Goal: Task Accomplishment & Management: Complete application form

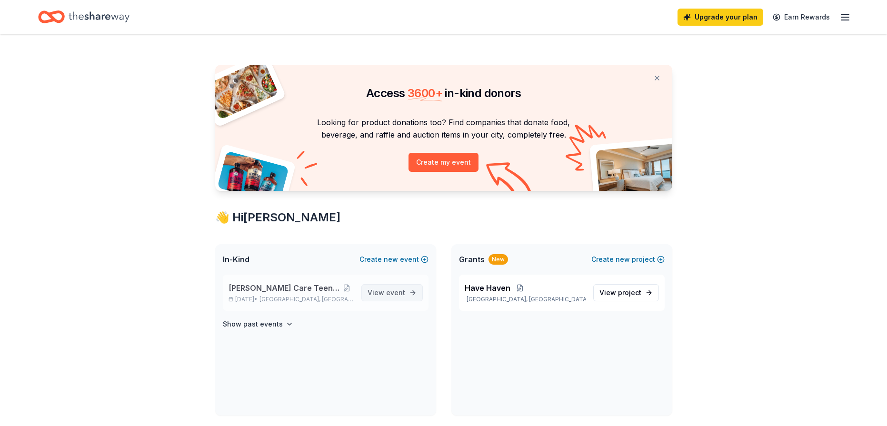
click at [412, 295] on link "View event" at bounding box center [391, 292] width 61 height 17
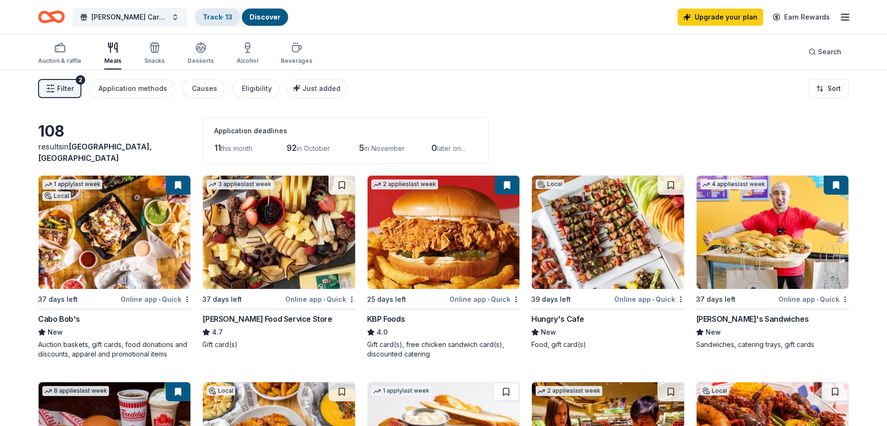
click at [231, 18] on link "Track · 13" at bounding box center [218, 17] width 30 height 8
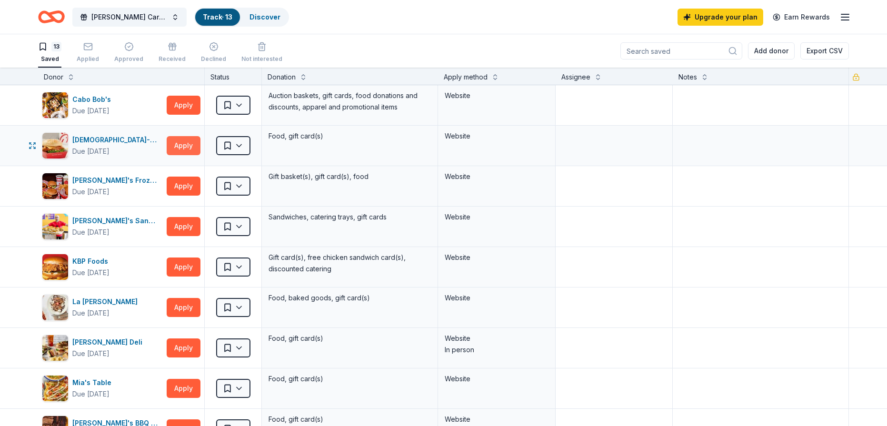
click at [183, 142] on button "Apply" at bounding box center [184, 145] width 34 height 19
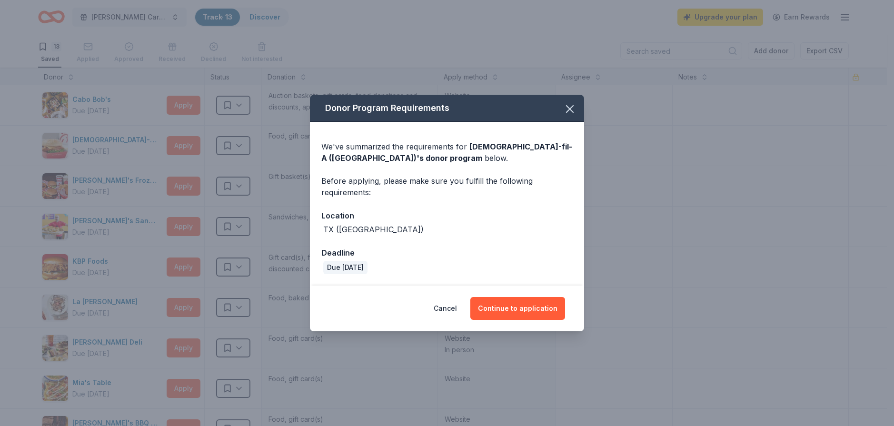
click at [556, 101] on div "Donor Program Requirements" at bounding box center [447, 108] width 274 height 27
click at [569, 105] on icon "button" at bounding box center [569, 108] width 13 height 13
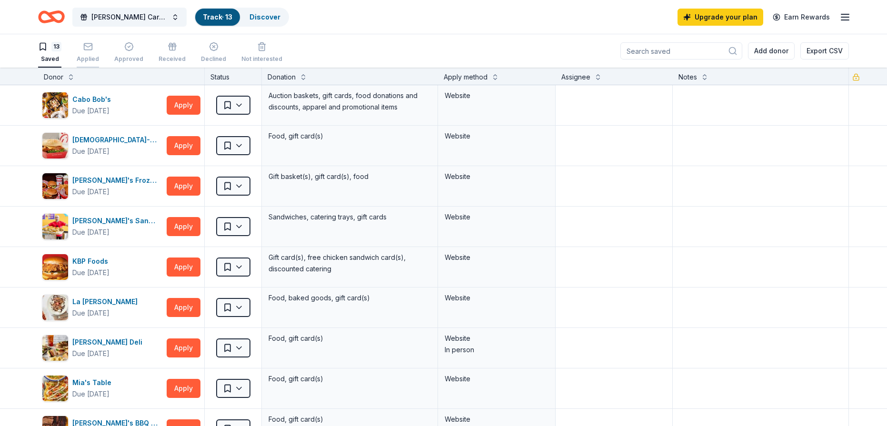
click at [97, 48] on div "button" at bounding box center [88, 47] width 22 height 10
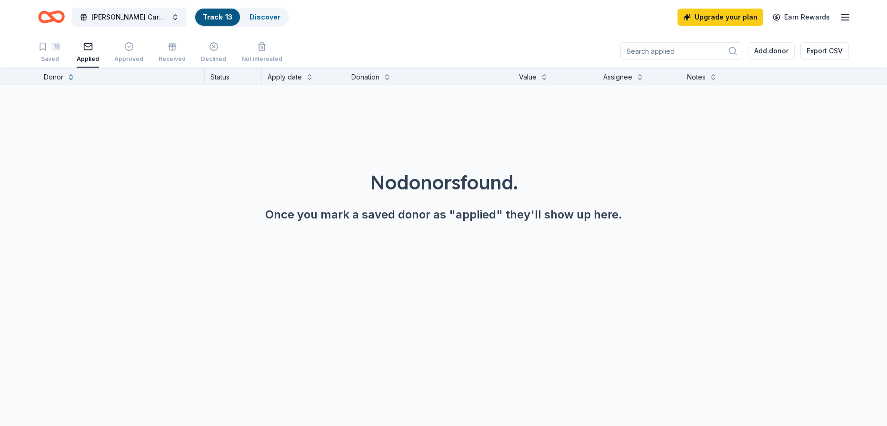
click at [385, 185] on div "No donors found." at bounding box center [443, 182] width 841 height 27
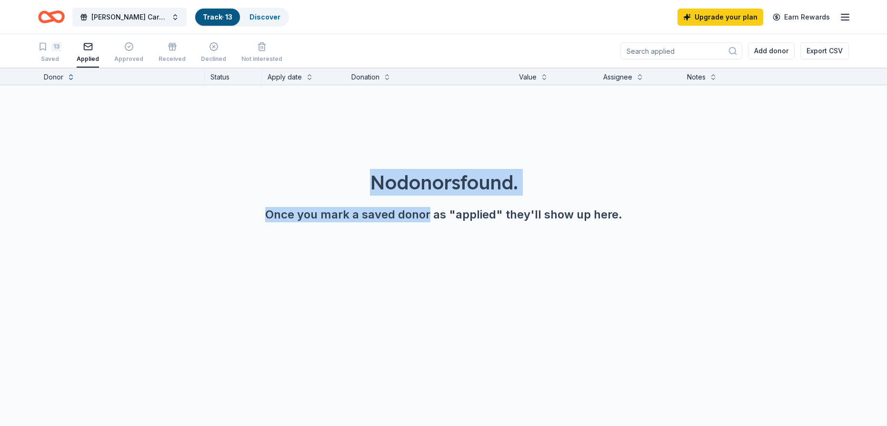
drag, startPoint x: 385, startPoint y: 185, endPoint x: 423, endPoint y: 241, distance: 67.6
click at [423, 241] on div "No donors found. Once you mark a saved donor as "applied" they'll show up here." at bounding box center [443, 169] width 887 height 168
click at [60, 55] on div "13 Saved" at bounding box center [49, 52] width 23 height 21
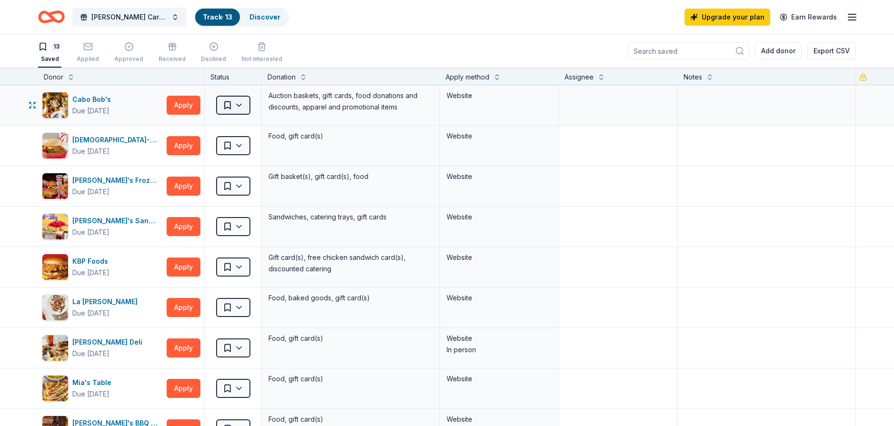
click at [233, 108] on html "10% Foster Care Teen Summit 2025 Track · 13 Discover Upgrade your plan Earn Rew…" at bounding box center [447, 213] width 894 height 426
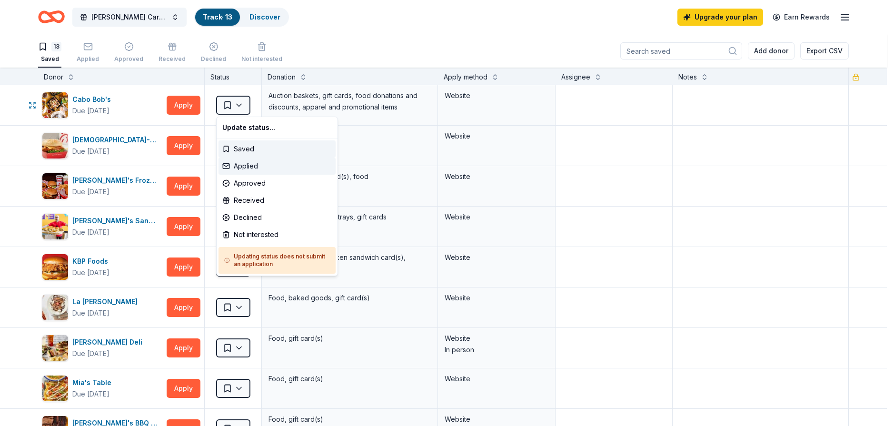
click at [271, 163] on div "Applied" at bounding box center [277, 166] width 117 height 17
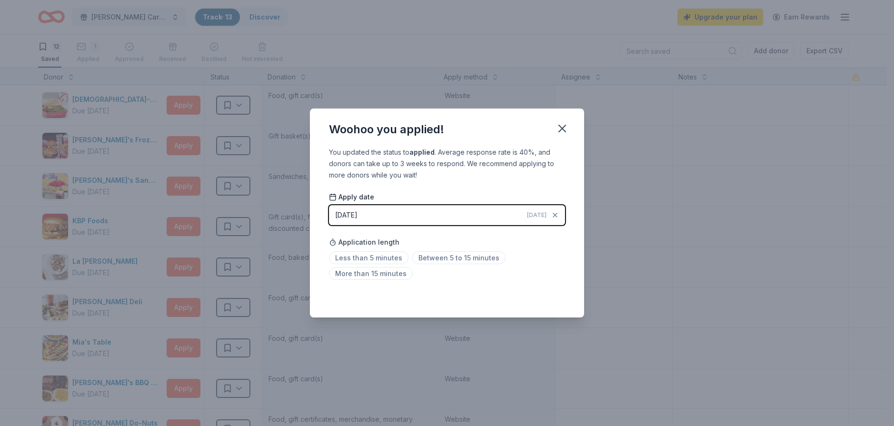
click at [494, 218] on button "09/18/2025 Today" at bounding box center [447, 215] width 236 height 20
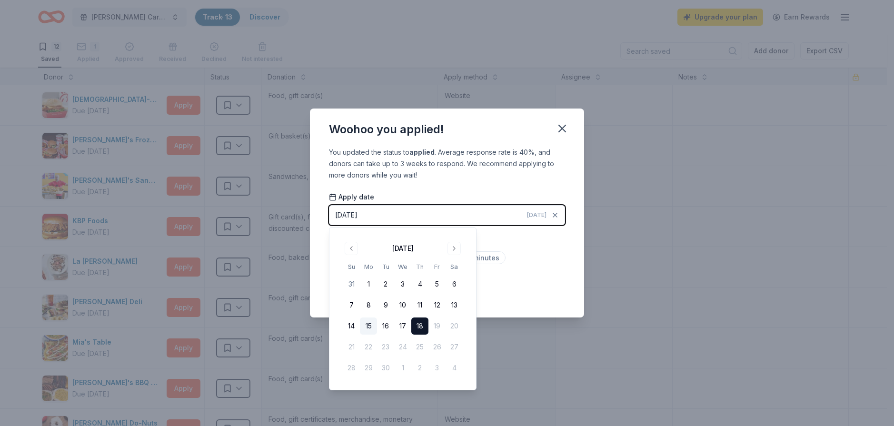
click at [370, 322] on button "15" at bounding box center [368, 326] width 17 height 17
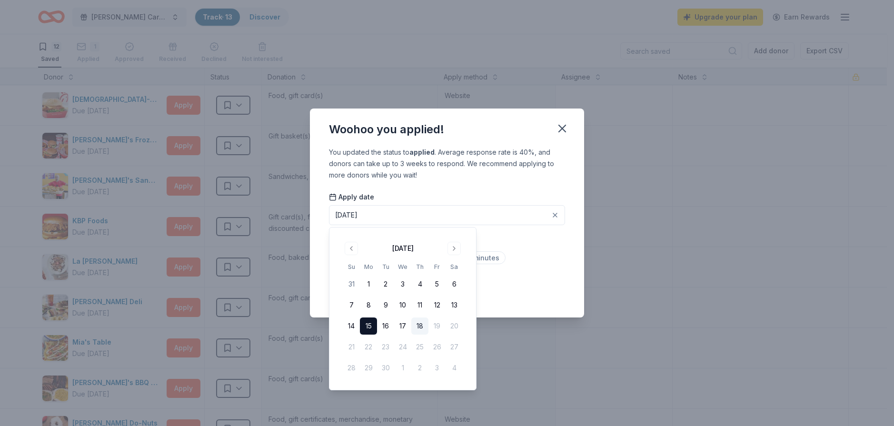
click at [370, 322] on button "15" at bounding box center [368, 326] width 17 height 17
click at [367, 323] on button "15" at bounding box center [368, 326] width 17 height 17
click at [560, 268] on div "Less than 5 minutes Between 5 to 15 minutes More than 15 minutes" at bounding box center [447, 267] width 236 height 31
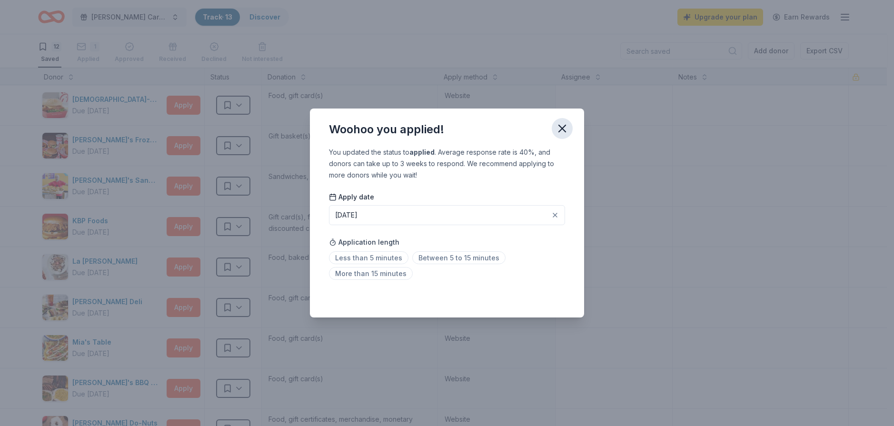
click at [556, 130] on icon "button" at bounding box center [562, 128] width 13 height 13
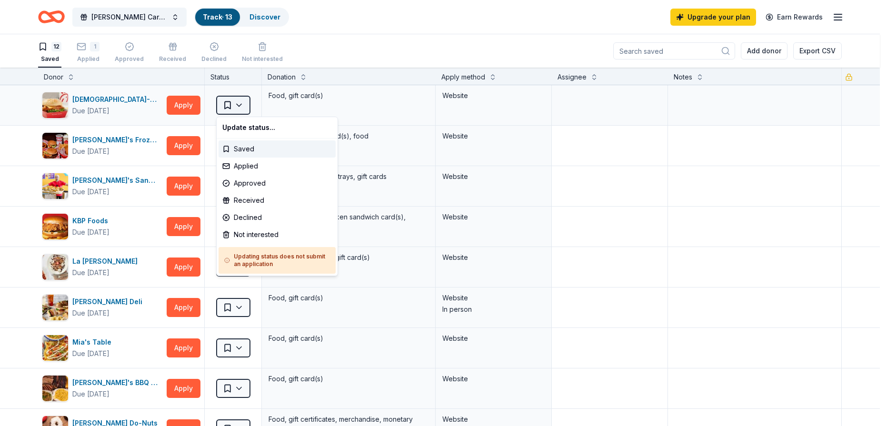
click at [240, 111] on html "10% Foster Care Teen Summit 2025 Track · 13 Discover Upgrade your plan Earn Rew…" at bounding box center [443, 213] width 887 height 426
click at [335, 57] on html "10% Foster Care Teen Summit 2025 Track · 13 Discover Upgrade your plan Earn Rew…" at bounding box center [447, 213] width 894 height 426
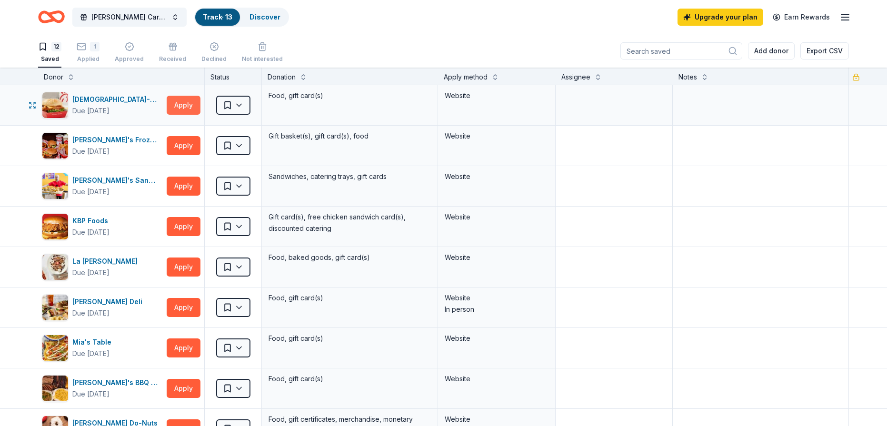
click at [175, 108] on button "Apply" at bounding box center [184, 105] width 34 height 19
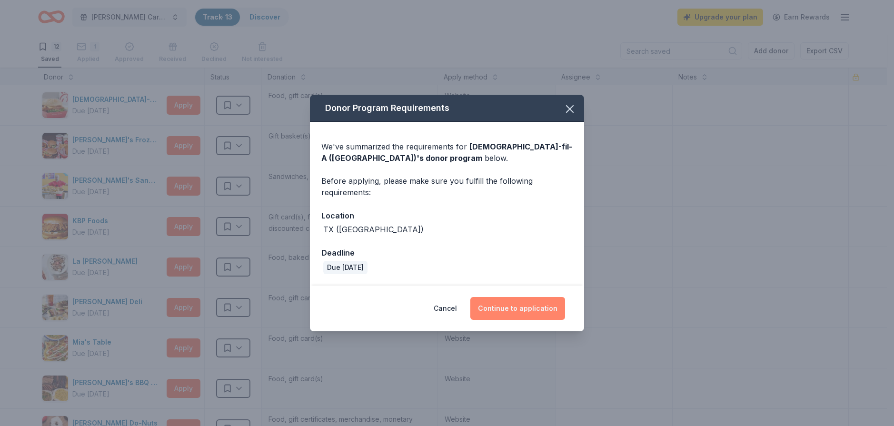
click at [508, 302] on button "Continue to application" at bounding box center [517, 308] width 95 height 23
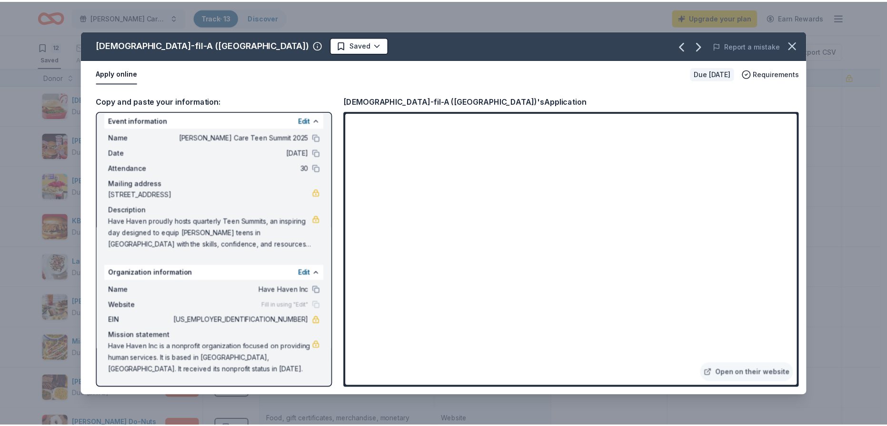
scroll to position [7, 0]
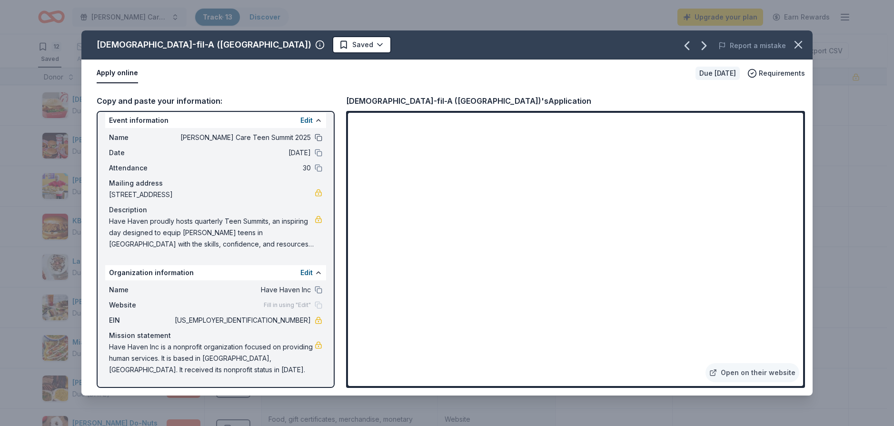
click at [315, 139] on button at bounding box center [319, 138] width 8 height 8
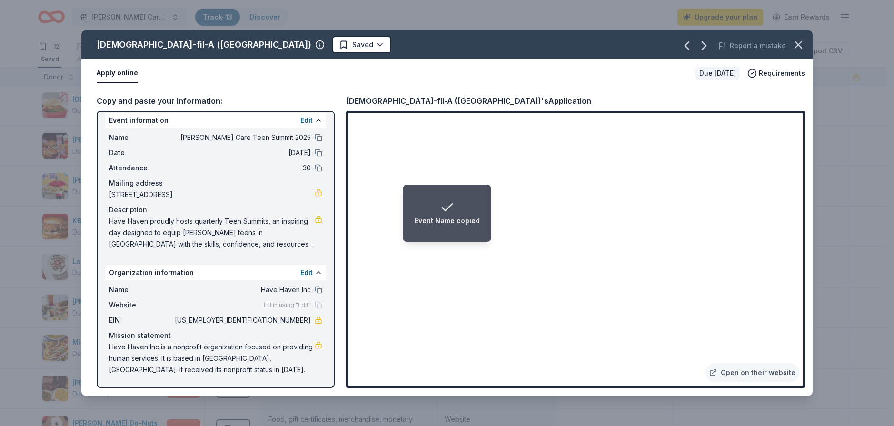
drag, startPoint x: 109, startPoint y: 192, endPoint x: 232, endPoint y: 197, distance: 123.9
click at [232, 197] on div "Name Foster Care Teen Summit 2025 Date 11/24/25 Attendance 30 Mailing address 6…" at bounding box center [215, 191] width 221 height 126
drag, startPoint x: 234, startPoint y: 196, endPoint x: 154, endPoint y: 197, distance: 80.0
click at [154, 197] on span "6200 Savoy Drive, Houston, TX 77036" at bounding box center [212, 194] width 206 height 11
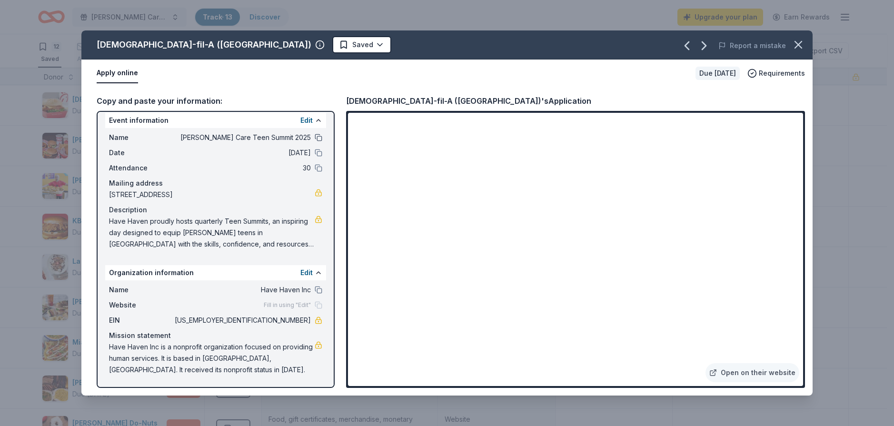
click at [315, 137] on button at bounding box center [319, 138] width 8 height 8
click at [302, 220] on span "Have Haven proudly hosts quarterly Teen Summits, an inspiring day designed to e…" at bounding box center [212, 233] width 206 height 34
drag, startPoint x: 111, startPoint y: 219, endPoint x: 231, endPoint y: 229, distance: 120.9
click at [231, 229] on span "Have Haven proudly hosts quarterly Teen Summits, an inspiring day designed to e…" at bounding box center [212, 233] width 206 height 34
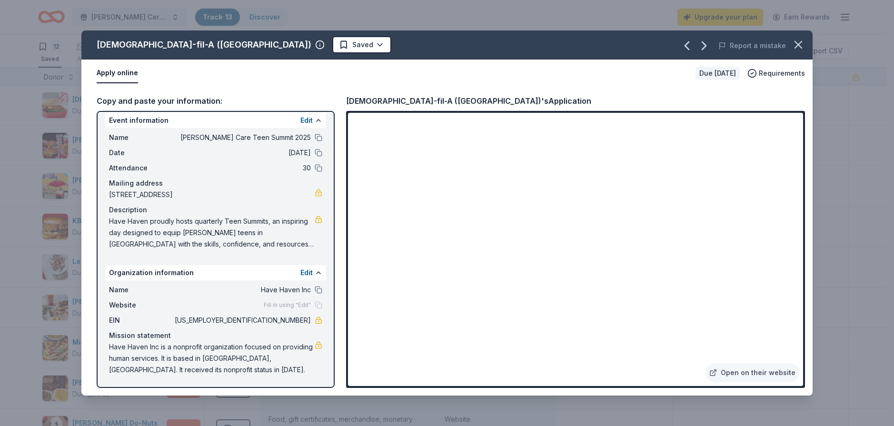
click at [231, 229] on span "Have Haven proudly hosts quarterly Teen Summits, an inspiring day designed to e…" at bounding box center [212, 233] width 206 height 34
click at [231, 230] on span "Have Haven proudly hosts quarterly Teen Summits, an inspiring day designed to e…" at bounding box center [212, 233] width 206 height 34
click at [176, 273] on div "Organization information Edit" at bounding box center [215, 272] width 221 height 15
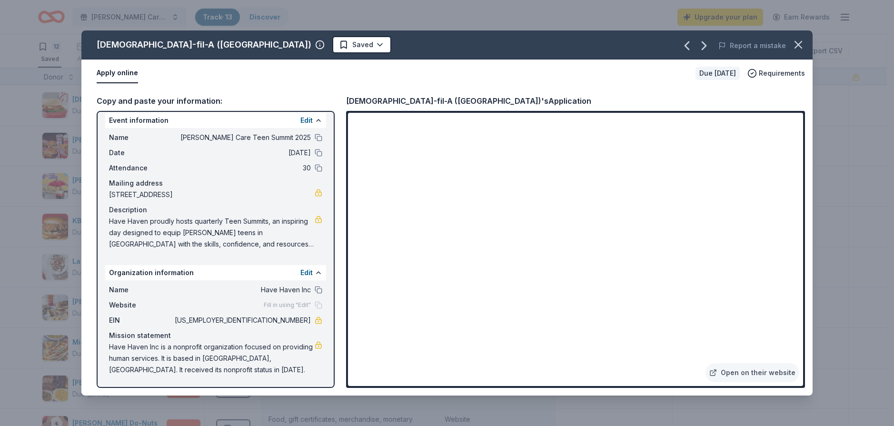
click at [312, 224] on div "Have Haven proudly hosts quarterly Teen Summits, an inspiring day designed to e…" at bounding box center [215, 233] width 213 height 34
click at [315, 218] on link at bounding box center [319, 220] width 8 height 8
click at [795, 45] on icon "button" at bounding box center [798, 44] width 13 height 13
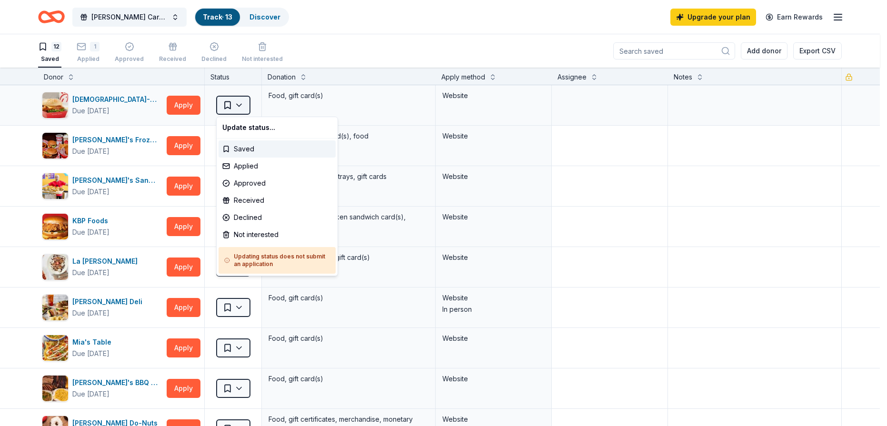
click at [229, 100] on html "10% Foster Care Teen Summit 2025 Track · 13 Discover Upgrade your plan Earn Rew…" at bounding box center [443, 213] width 887 height 426
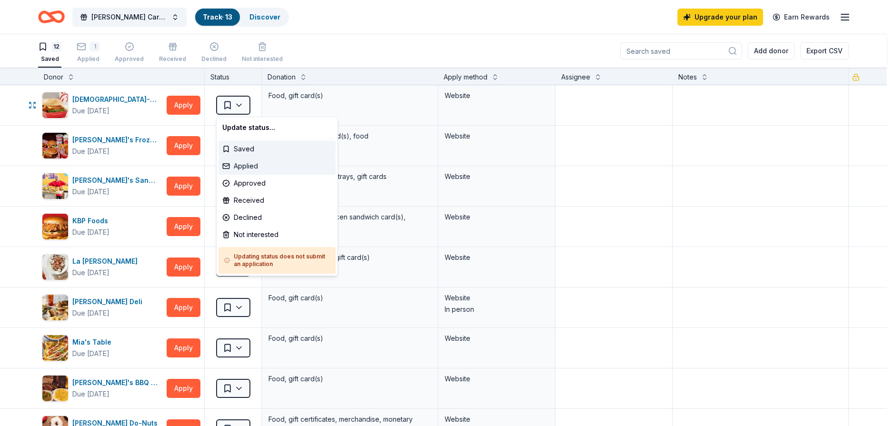
click at [259, 160] on div "Applied" at bounding box center [277, 166] width 117 height 17
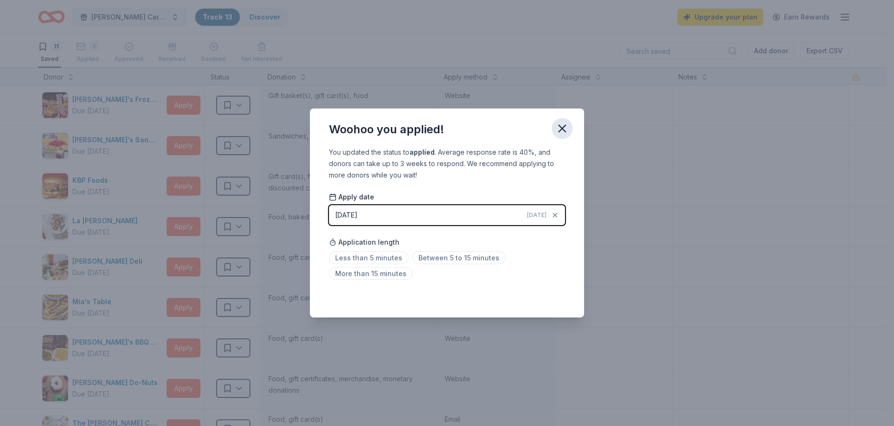
click at [563, 131] on icon "button" at bounding box center [562, 128] width 13 height 13
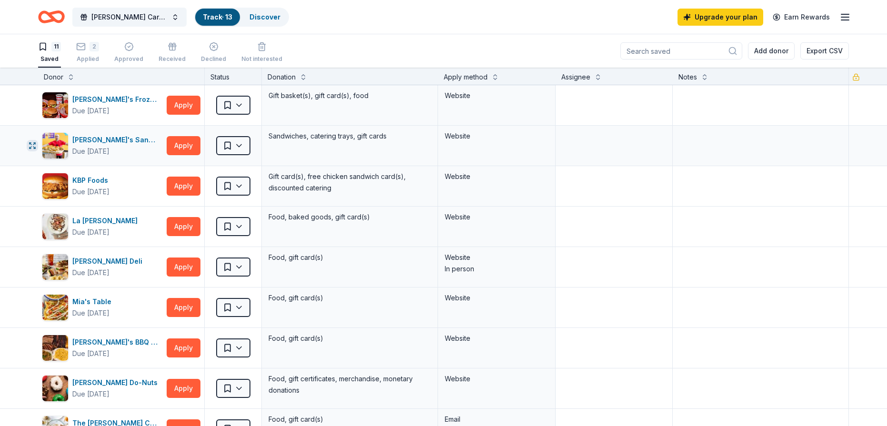
click at [32, 148] on icon "button" at bounding box center [33, 146] width 8 height 8
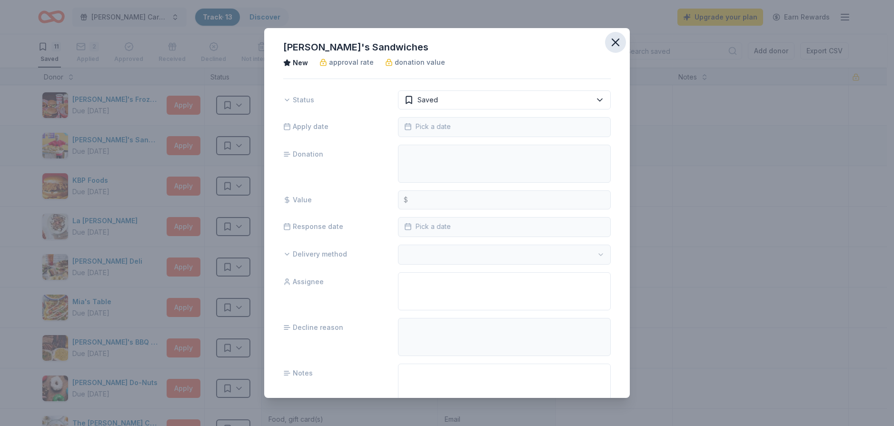
click at [609, 44] on icon "button" at bounding box center [615, 42] width 13 height 13
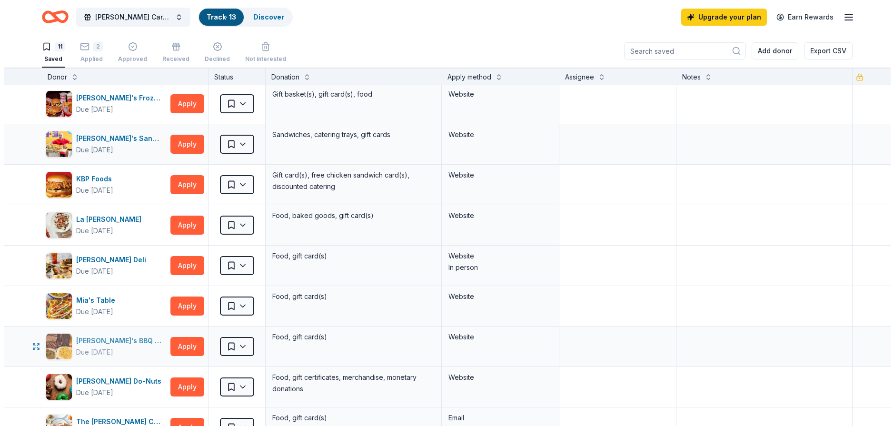
scroll to position [0, 0]
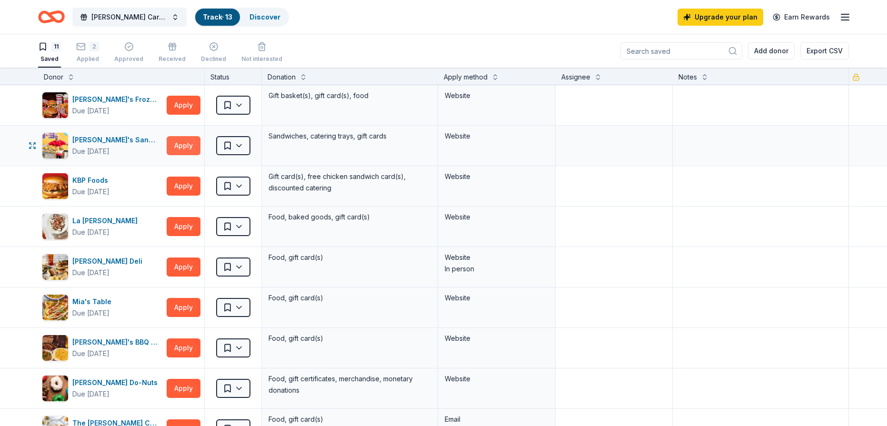
click at [179, 144] on button "Apply" at bounding box center [184, 145] width 34 height 19
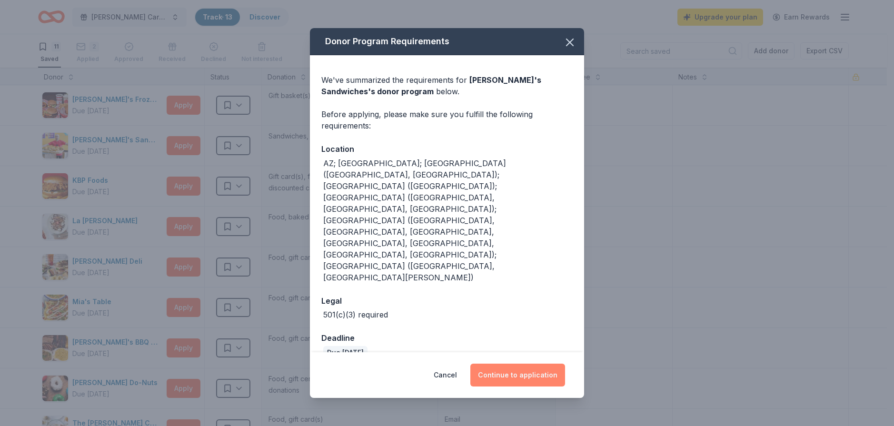
click at [521, 364] on button "Continue to application" at bounding box center [517, 375] width 95 height 23
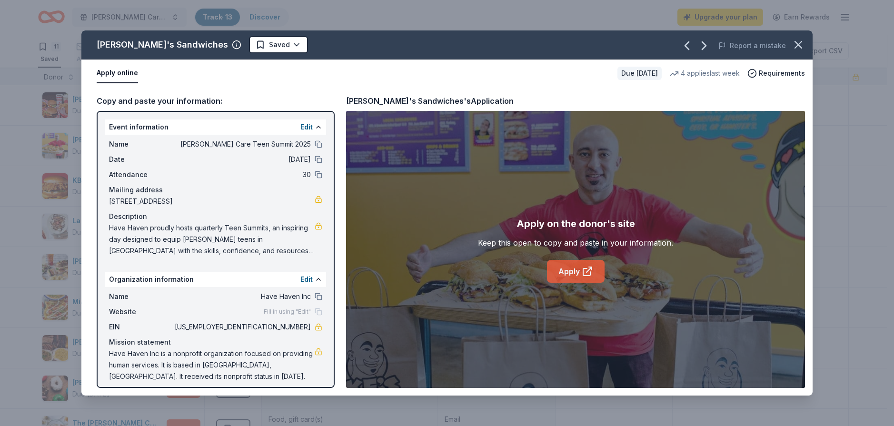
click at [575, 271] on link "Apply" at bounding box center [576, 271] width 58 height 23
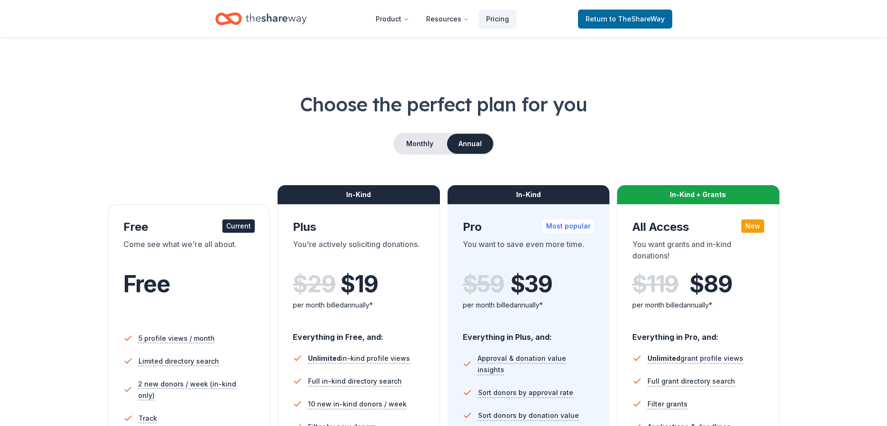
click at [261, 18] on icon "Home" at bounding box center [276, 19] width 61 height 20
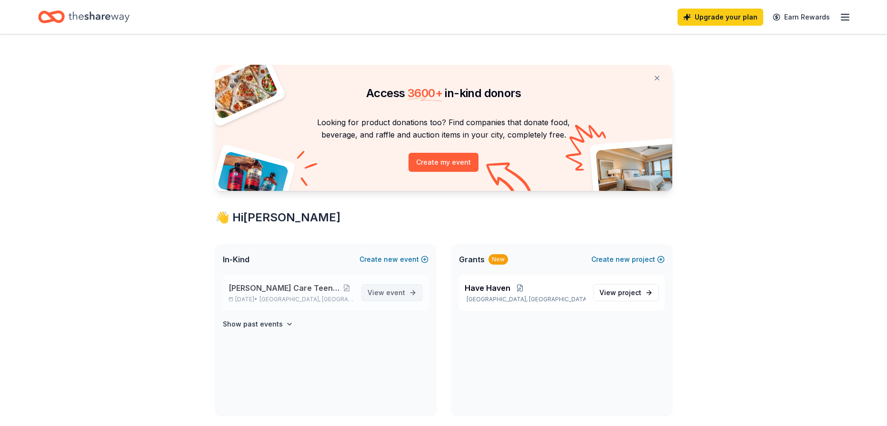
click at [400, 296] on span "View event" at bounding box center [387, 292] width 38 height 11
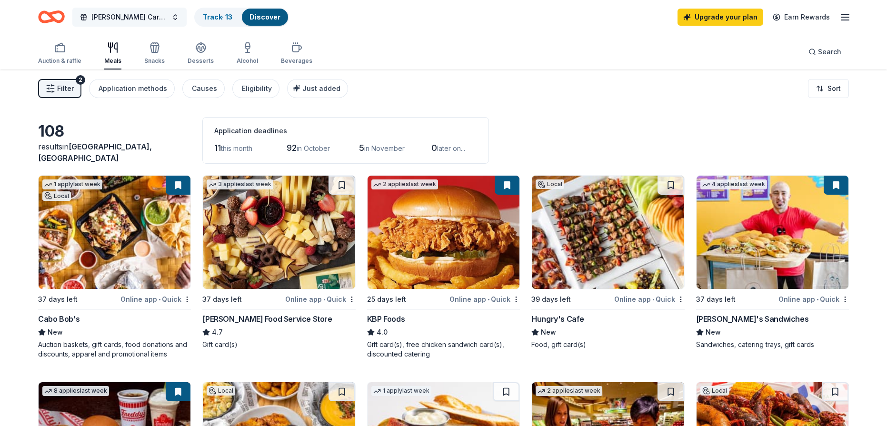
click at [125, 13] on span "[PERSON_NAME] Care Teen Summit 2025" at bounding box center [129, 16] width 76 height 11
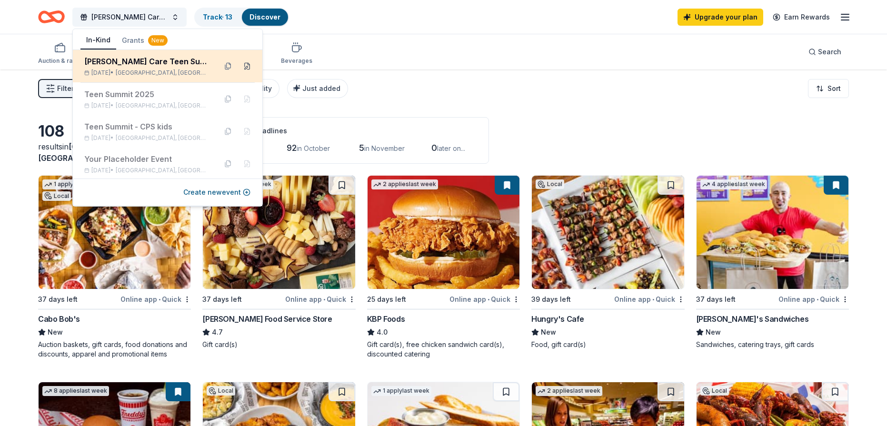
click at [242, 66] on button at bounding box center [247, 66] width 15 height 15
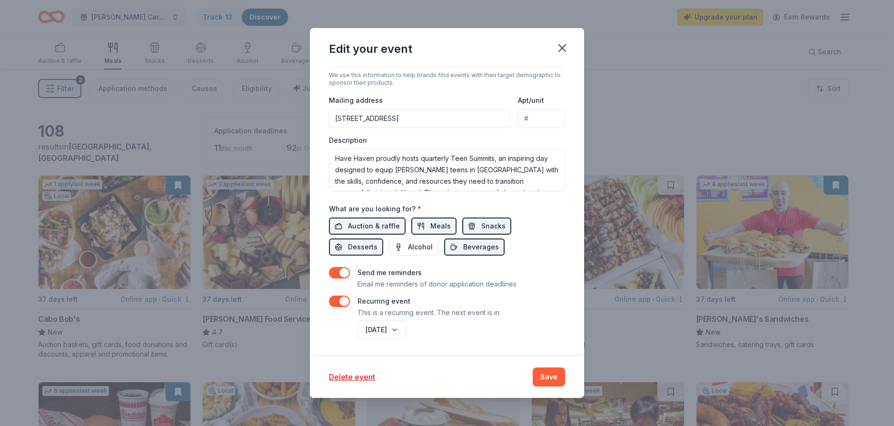
scroll to position [277, 0]
click at [416, 167] on textarea "Have Haven proudly hosts quarterly Teen Summits, an inspiring day designed to e…" at bounding box center [447, 169] width 236 height 43
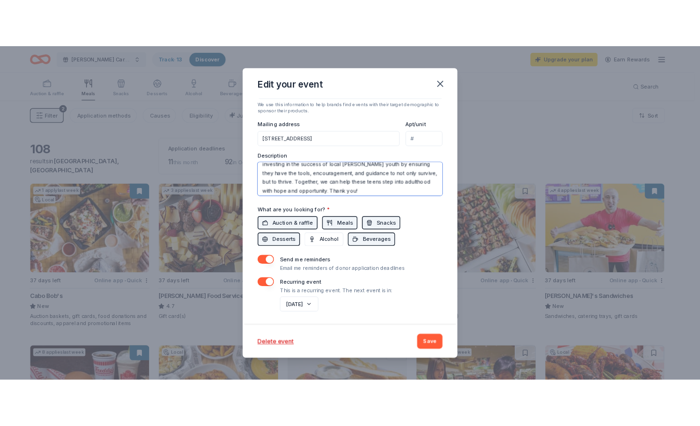
scroll to position [160, 0]
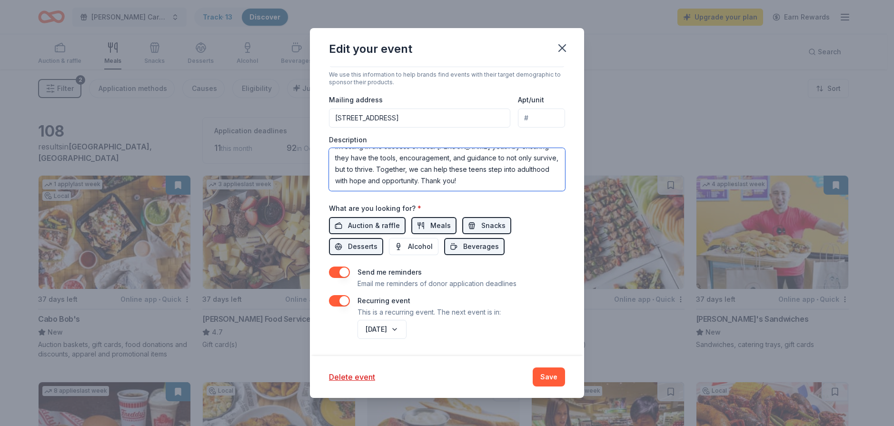
drag, startPoint x: 329, startPoint y: 157, endPoint x: 545, endPoint y: 201, distance: 220.6
click at [545, 201] on div "Event name * Foster Care Teen Summit 2025 28 /100 Event website Attendance * 30…" at bounding box center [447, 95] width 236 height 492
click at [565, 52] on icon "button" at bounding box center [562, 47] width 13 height 13
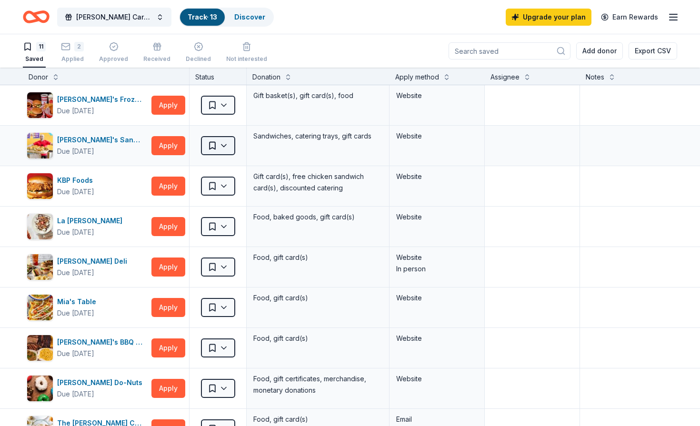
click at [215, 149] on html "Foster Care Teen Summit 2025 Track · 13 Discover Upgrade your plan Earn Rewards…" at bounding box center [350, 213] width 700 height 426
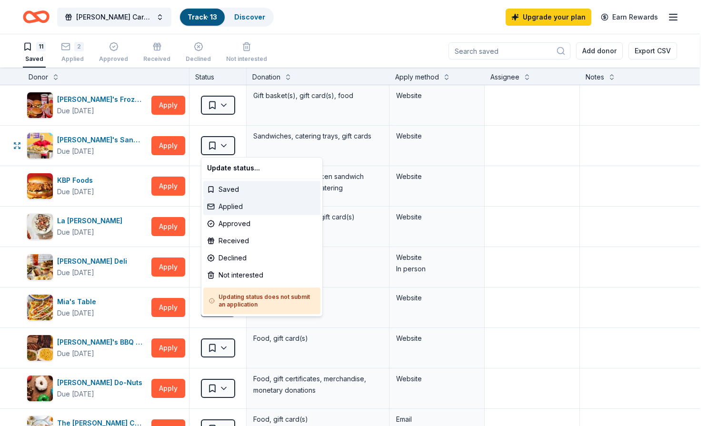
click at [241, 207] on div "Applied" at bounding box center [261, 206] width 117 height 17
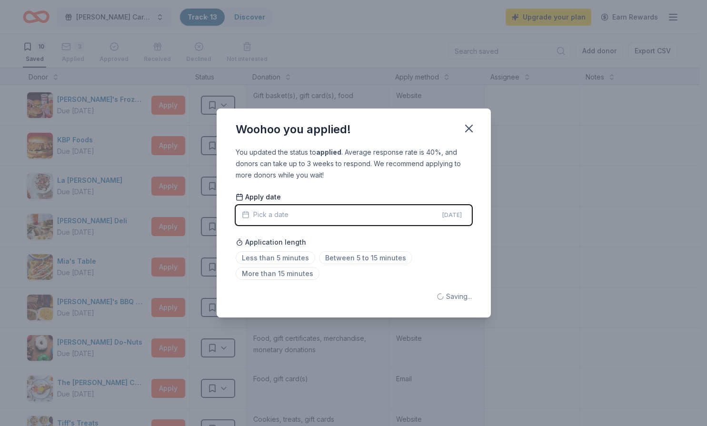
click at [416, 210] on button "Pick a date Today" at bounding box center [354, 215] width 236 height 20
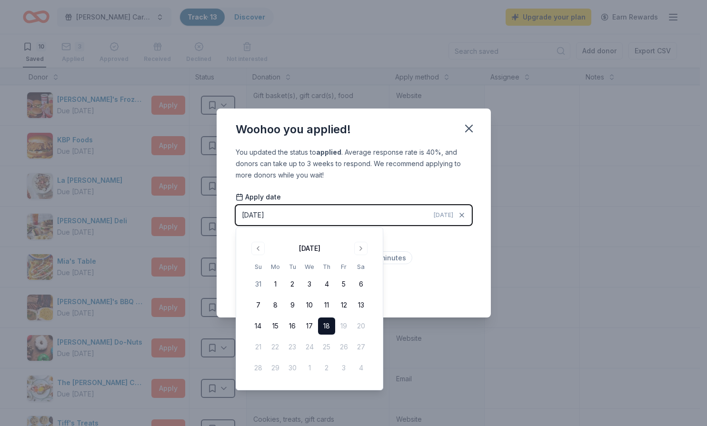
click at [326, 329] on button "18" at bounding box center [326, 326] width 17 height 17
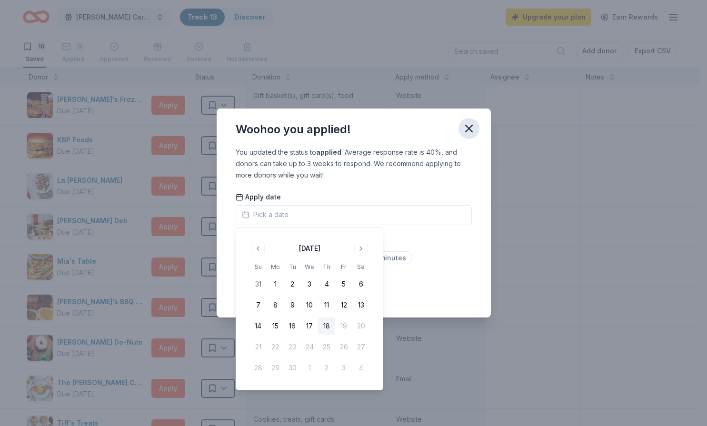
click at [475, 132] on icon "button" at bounding box center [468, 128] width 13 height 13
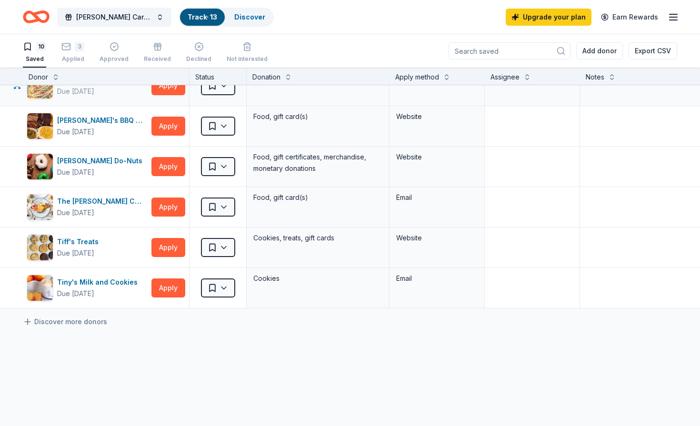
scroll to position [11, 0]
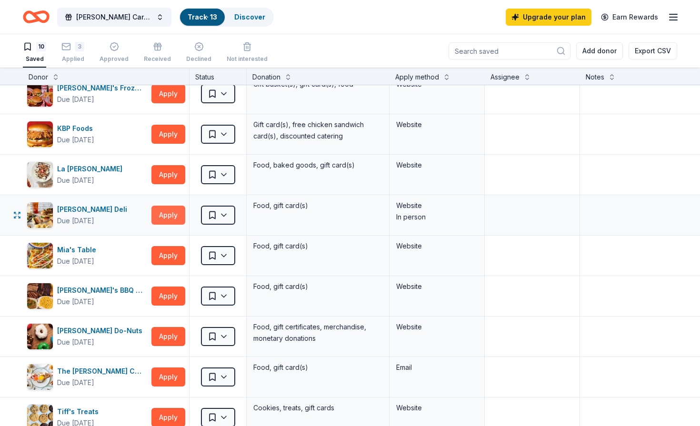
click at [163, 216] on button "Apply" at bounding box center [168, 215] width 34 height 19
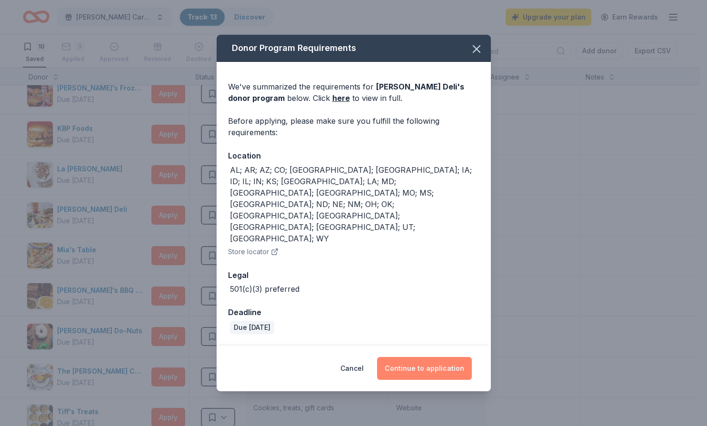
click at [444, 357] on button "Continue to application" at bounding box center [424, 368] width 95 height 23
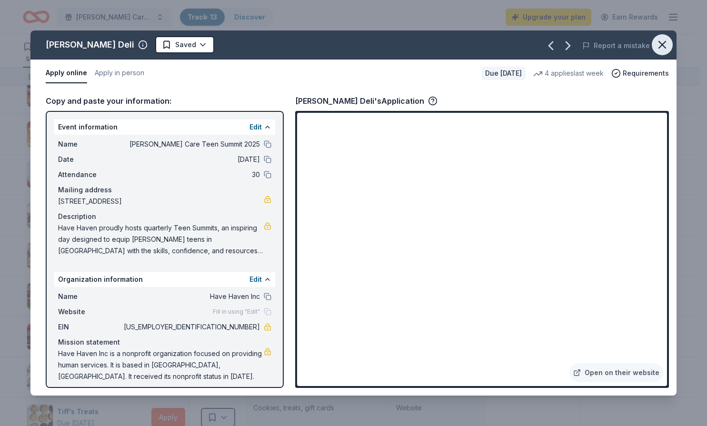
click at [660, 44] on icon "button" at bounding box center [662, 44] width 13 height 13
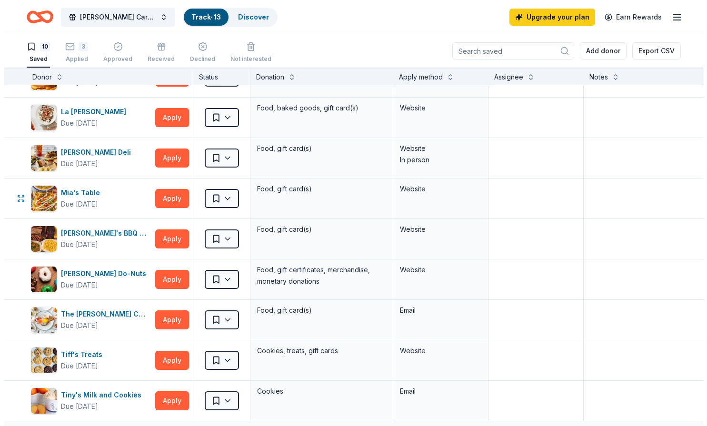
scroll to position [250, 0]
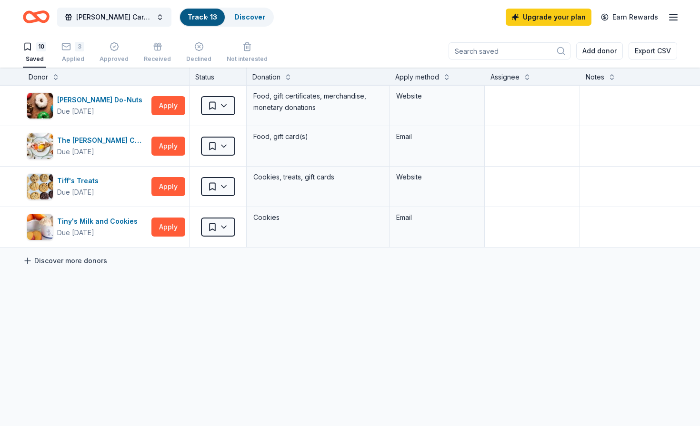
click at [79, 258] on link "Discover more donors" at bounding box center [65, 260] width 84 height 11
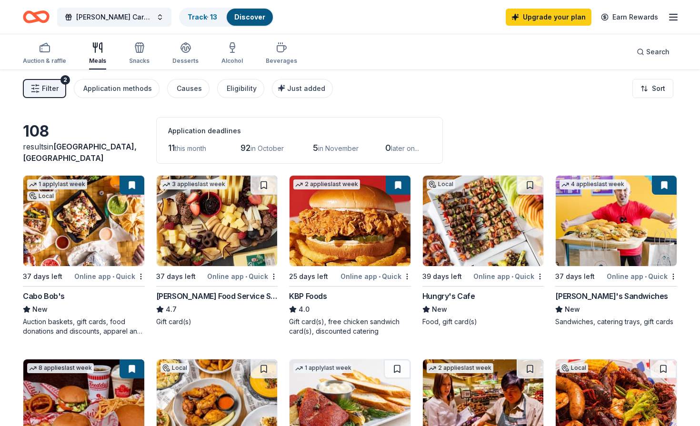
click at [495, 229] on img at bounding box center [483, 221] width 121 height 90
click at [165, 17] on button "[PERSON_NAME] Care Teen Summit 2025" at bounding box center [114, 17] width 114 height 19
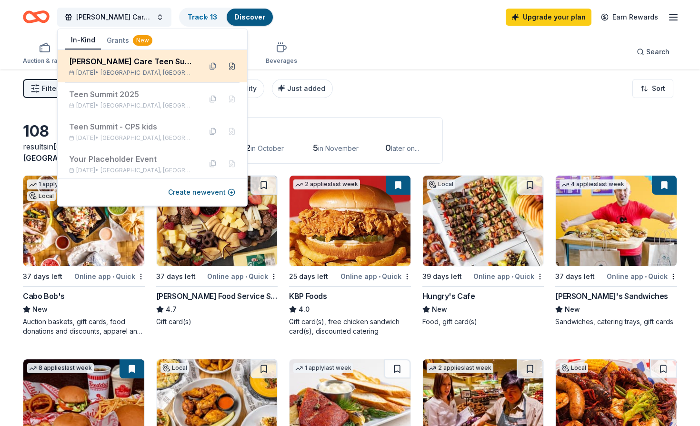
click at [225, 66] on button at bounding box center [231, 66] width 15 height 15
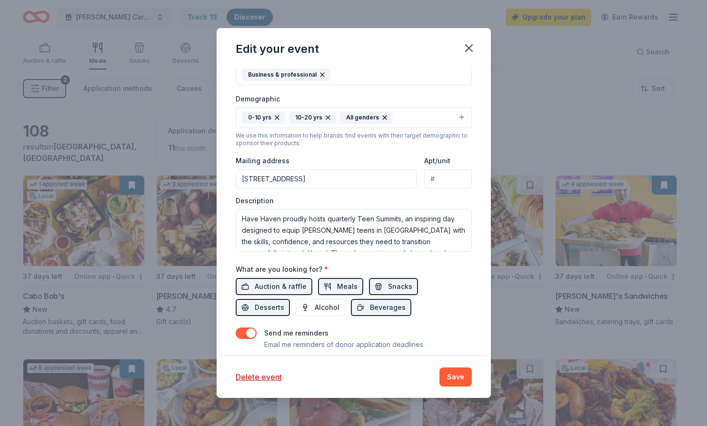
scroll to position [277, 0]
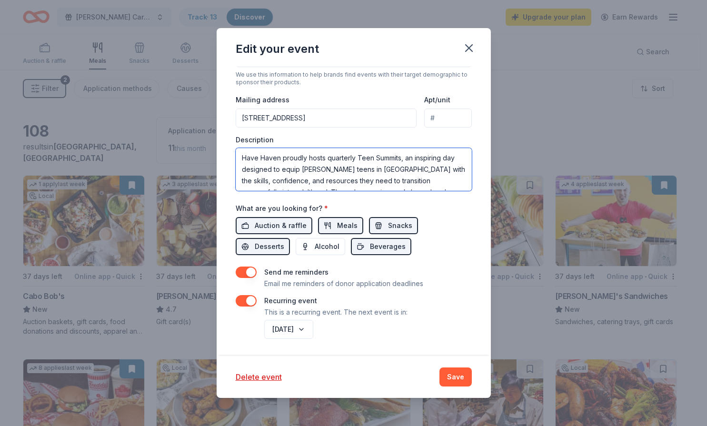
click at [261, 162] on textarea "Have Haven proudly hosts quarterly Teen Summits, an inspiring day designed to e…" at bounding box center [354, 169] width 236 height 43
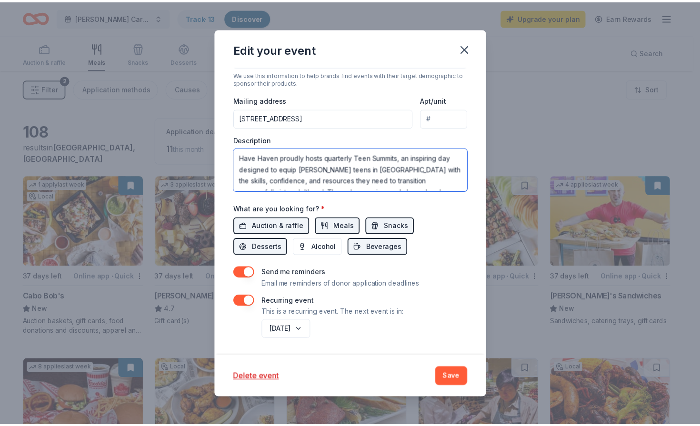
scroll to position [160, 0]
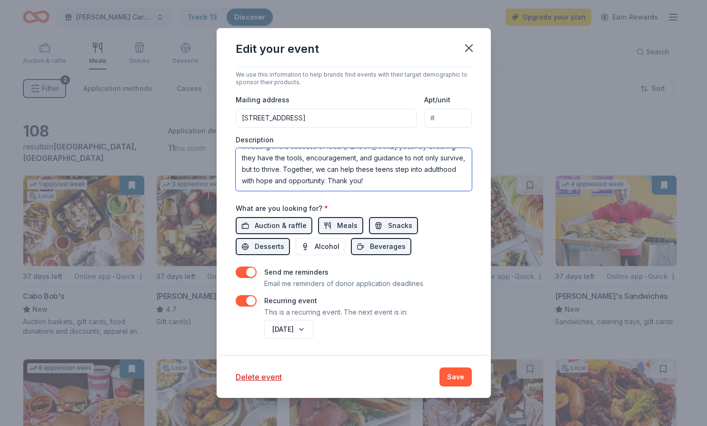
drag, startPoint x: 242, startPoint y: 156, endPoint x: 512, endPoint y: 221, distance: 277.4
click at [512, 221] on div "Edit your event Update donors you've applied to Let donors know of any updates …" at bounding box center [353, 213] width 707 height 426
click at [474, 47] on icon "button" at bounding box center [468, 47] width 13 height 13
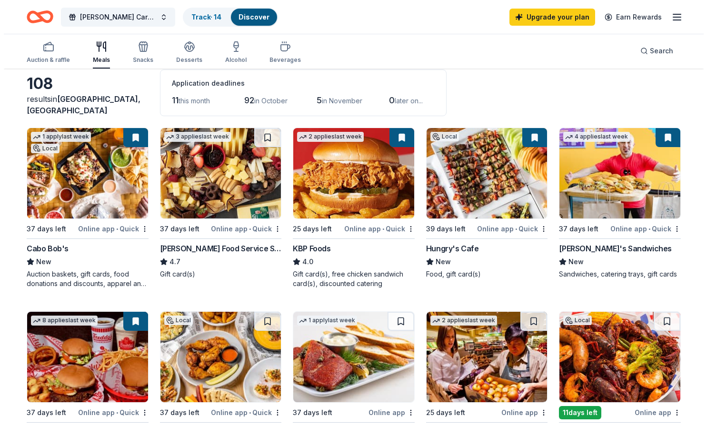
scroll to position [0, 0]
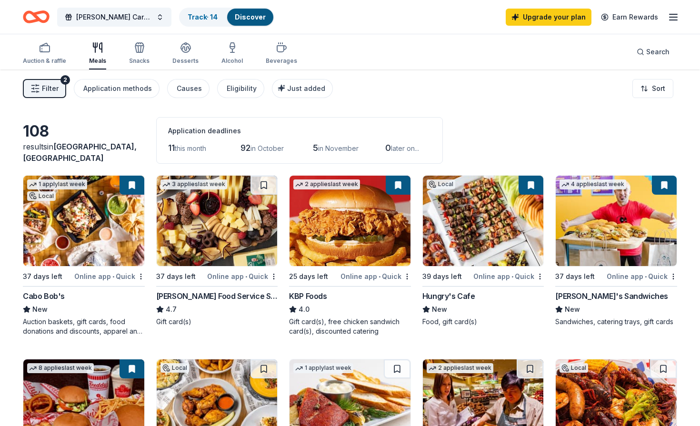
click at [55, 88] on span "Filter" at bounding box center [50, 88] width 17 height 11
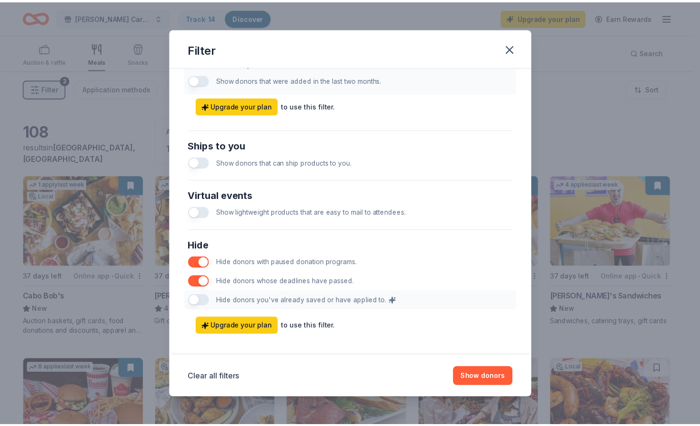
scroll to position [403, 0]
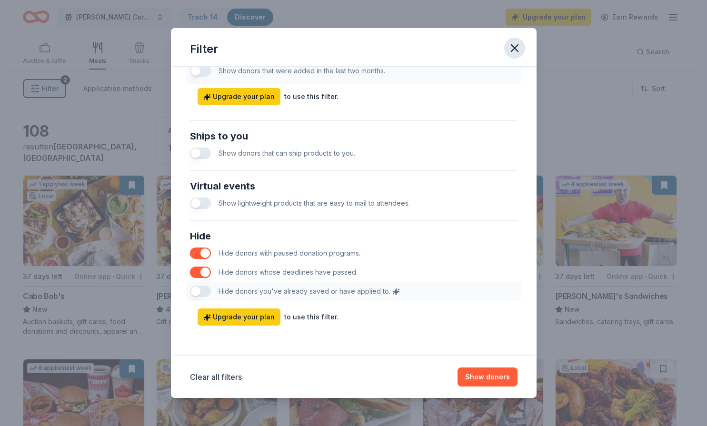
click at [509, 42] on icon "button" at bounding box center [514, 47] width 13 height 13
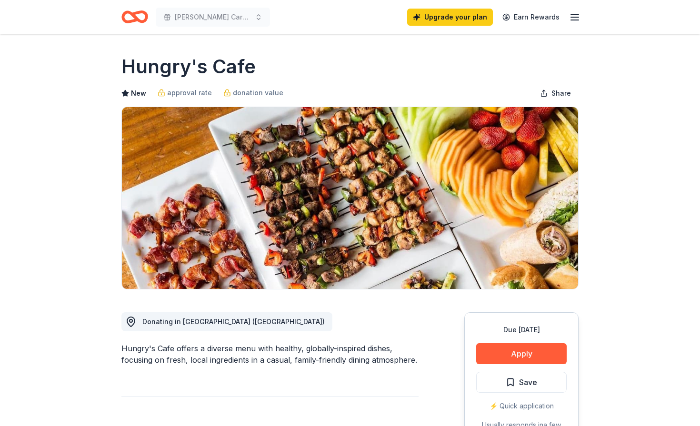
scroll to position [190, 0]
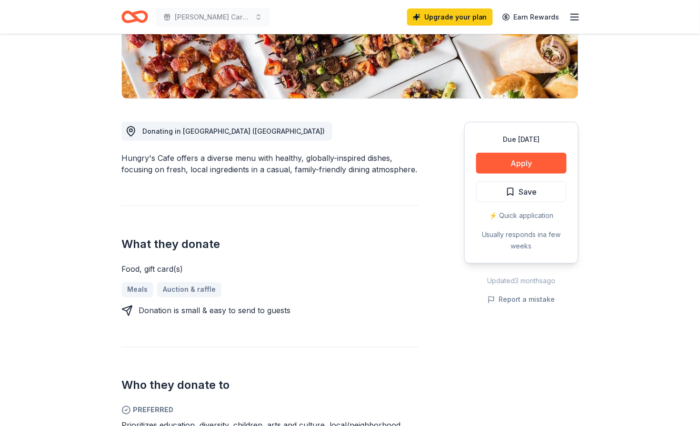
click at [499, 160] on button "Apply" at bounding box center [521, 163] width 90 height 21
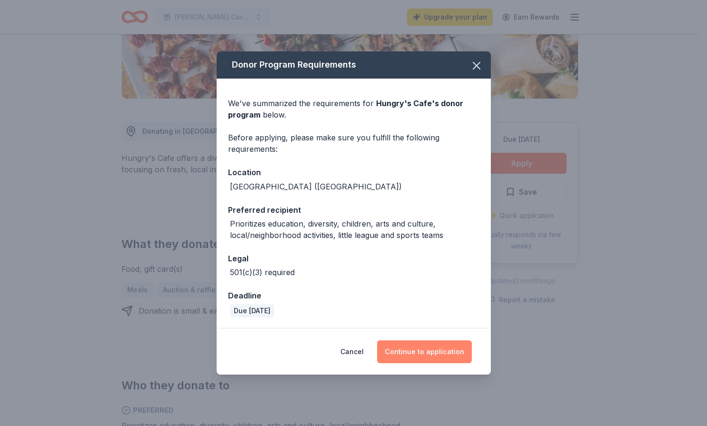
click at [405, 360] on button "Continue to application" at bounding box center [424, 351] width 95 height 23
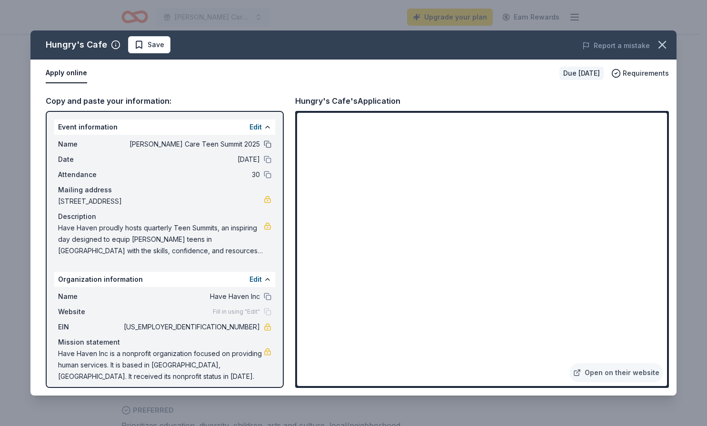
click at [264, 145] on button at bounding box center [268, 144] width 8 height 8
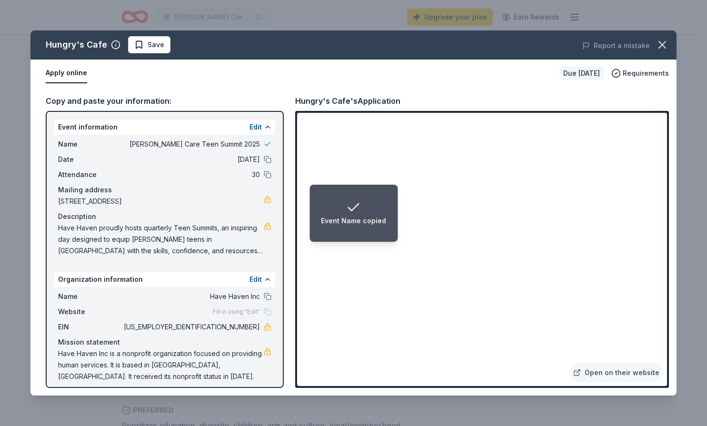
click at [330, 241] on li "Event Name copied" at bounding box center [354, 213] width 88 height 57
click at [367, 201] on div "Event Name copied" at bounding box center [353, 213] width 65 height 27
click at [383, 199] on li "Event Name copied" at bounding box center [354, 213] width 88 height 57
click at [327, 196] on li "Event Name copied" at bounding box center [354, 213] width 88 height 57
click at [313, 204] on li "Event Name copied" at bounding box center [354, 213] width 88 height 57
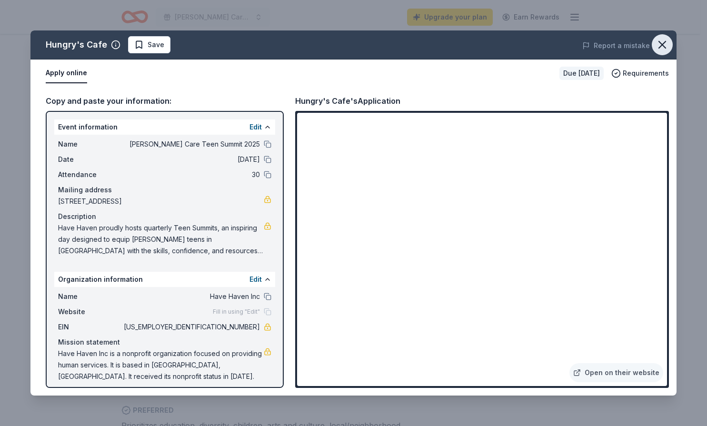
click at [661, 41] on icon "button" at bounding box center [662, 44] width 13 height 13
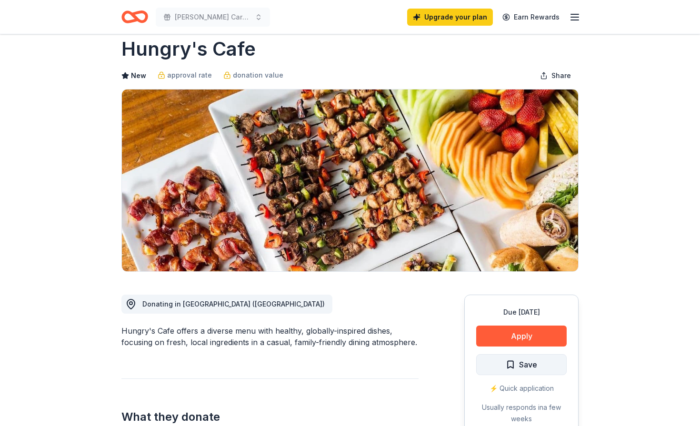
scroll to position [0, 0]
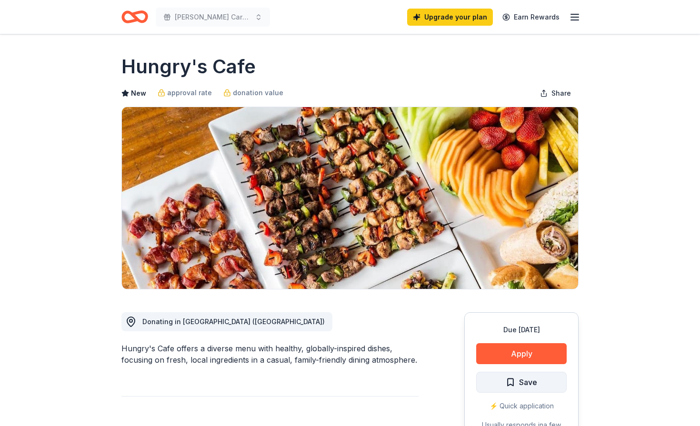
click at [537, 384] on span "Save" at bounding box center [528, 382] width 18 height 12
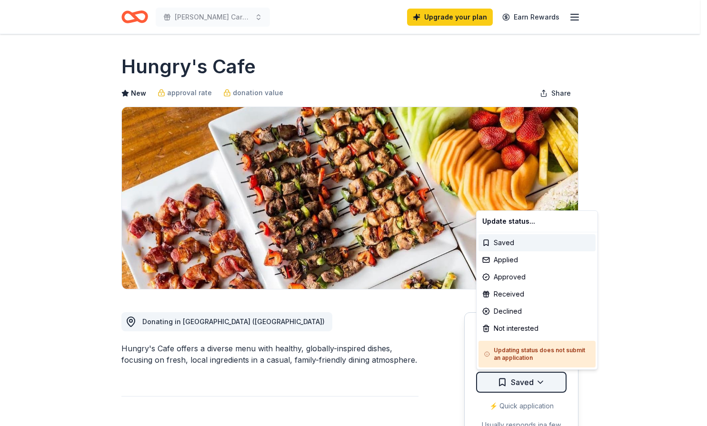
click at [547, 380] on html "Foster Care Teen Summit 2025 Upgrade your plan Earn Rewards Due in 39 days Shar…" at bounding box center [353, 213] width 707 height 426
click at [531, 258] on div "Applied" at bounding box center [537, 259] width 117 height 17
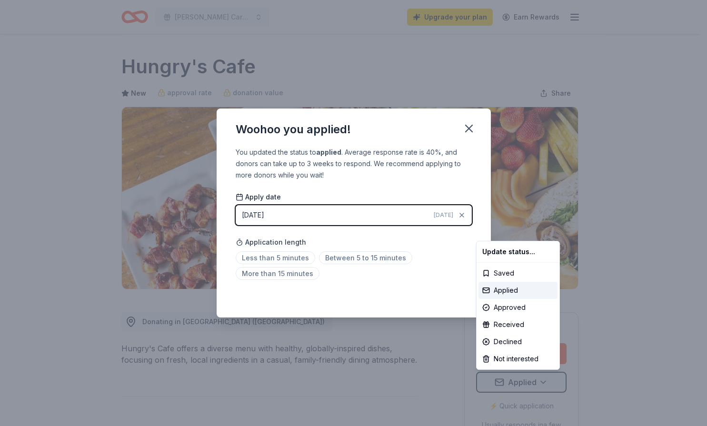
click at [455, 280] on html "Foster Care Teen Summit 2025 Upgrade your plan Earn Rewards Due in 39 days Shar…" at bounding box center [353, 213] width 707 height 426
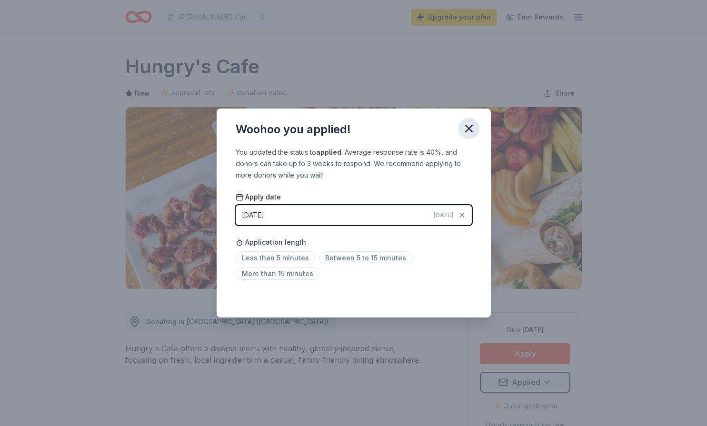
click at [471, 128] on icon "button" at bounding box center [468, 128] width 13 height 13
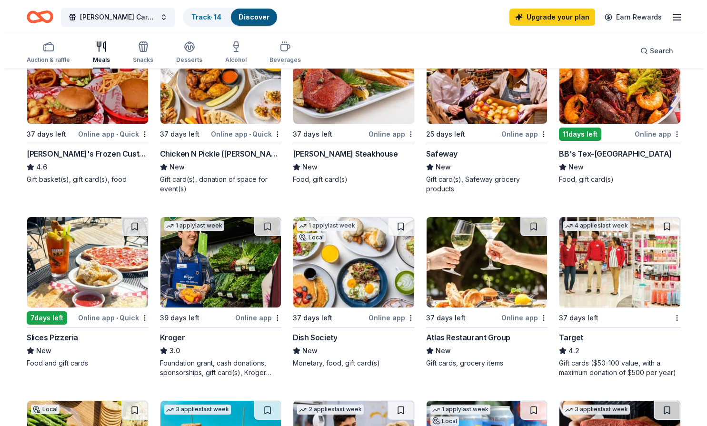
scroll to position [308, 0]
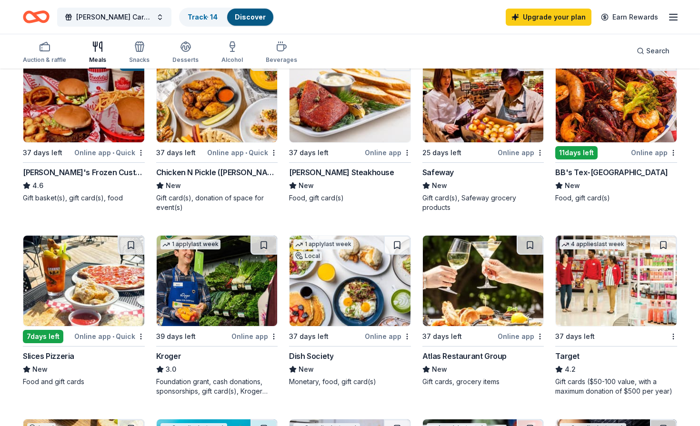
click at [100, 127] on img at bounding box center [83, 97] width 121 height 90
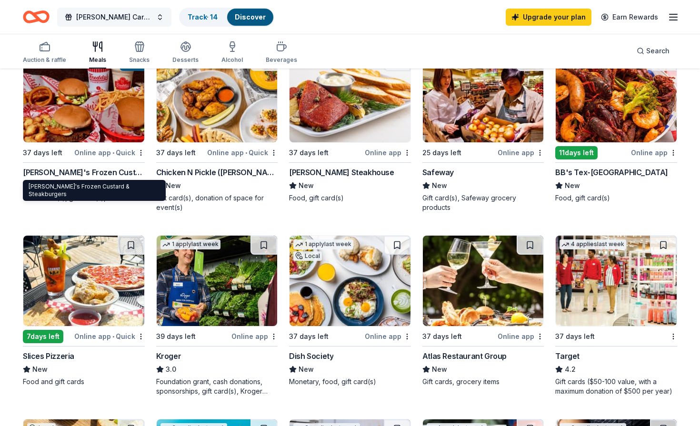
click at [162, 14] on button "[PERSON_NAME] Care Teen Summit 2025" at bounding box center [114, 17] width 114 height 19
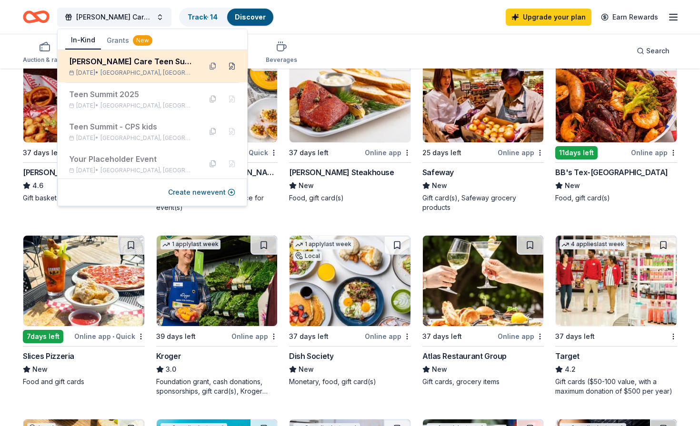
click at [224, 69] on button at bounding box center [231, 66] width 15 height 15
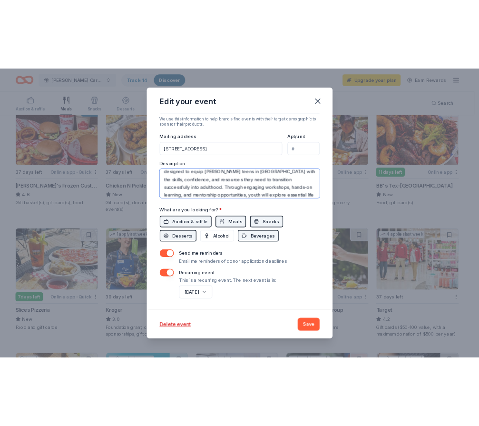
scroll to position [48, 0]
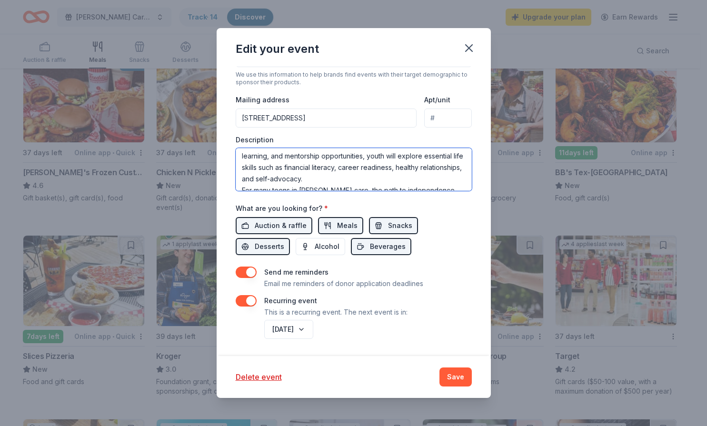
drag, startPoint x: 243, startPoint y: 157, endPoint x: 379, endPoint y: 170, distance: 136.4
click at [382, 180] on textarea "Have Haven proudly hosts quarterly Teen Summits, an inspiring day designed to e…" at bounding box center [354, 169] width 236 height 43
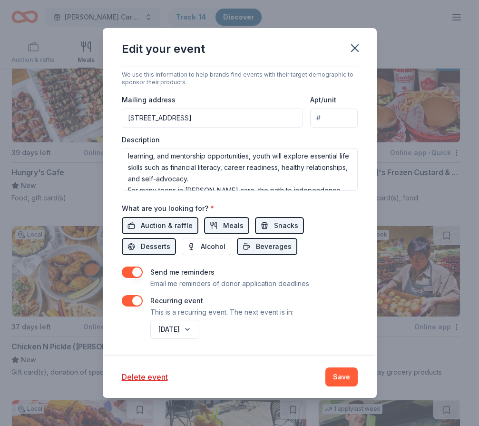
click at [358, 239] on div "Update donors you've applied to Let donors know of any updates you've made sinc…" at bounding box center [240, 211] width 274 height 290
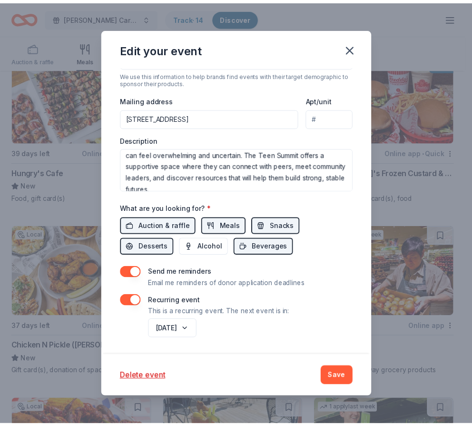
scroll to position [143, 0]
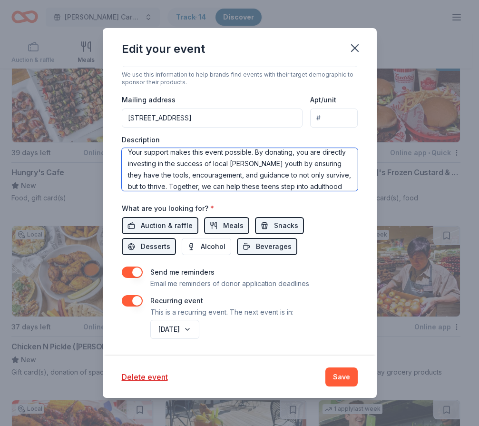
click at [208, 161] on textarea "Have Haven proudly hosts quarterly Teen Summits, an inspiring day designed to e…" at bounding box center [240, 169] width 236 height 43
drag, startPoint x: 361, startPoint y: 235, endPoint x: 361, endPoint y: 179, distance: 56.2
click at [361, 235] on div "Update donors you've applied to Let donors know of any updates you've made sinc…" at bounding box center [240, 211] width 274 height 290
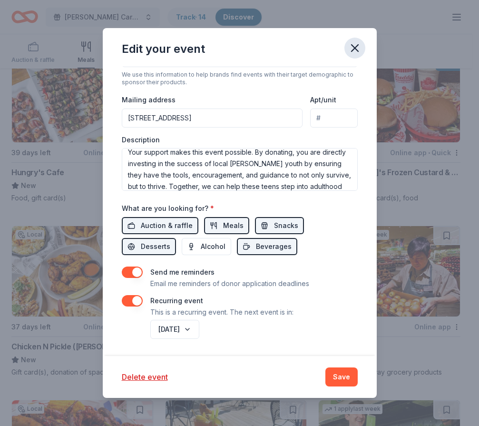
click at [352, 52] on icon "button" at bounding box center [355, 47] width 13 height 13
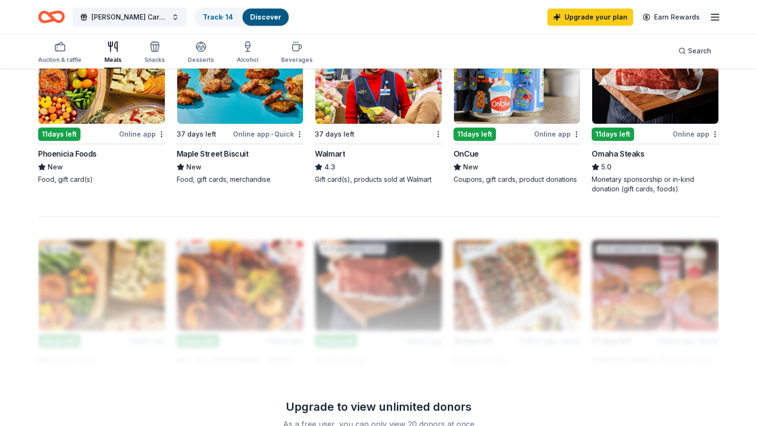
scroll to position [767, 0]
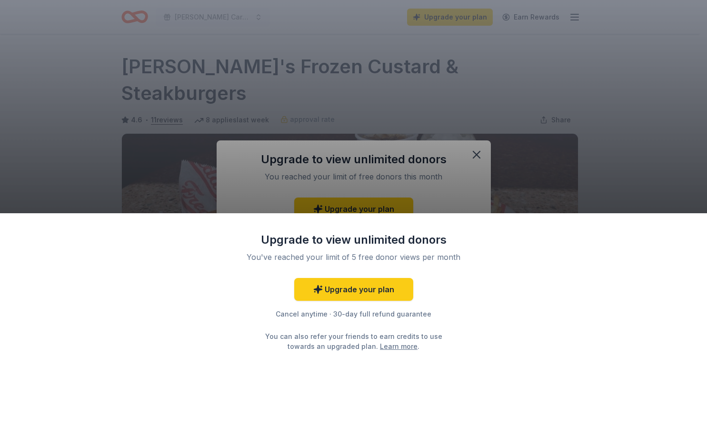
click at [475, 154] on div "Upgrade to view unlimited donors You've reached your limit of 5 free donor view…" at bounding box center [353, 213] width 707 height 426
click at [543, 230] on div "Upgrade to view unlimited donors You've reached your limit of 5 free donor view…" at bounding box center [353, 319] width 707 height 213
click at [536, 316] on div "Upgrade to view unlimited donors You've reached your limit of 5 free donor view…" at bounding box center [353, 319] width 707 height 213
click at [522, 349] on div "Upgrade to view unlimited donors You've reached your limit of 5 free donor view…" at bounding box center [353, 319] width 707 height 213
click at [474, 309] on div "Cancel anytime · 30-day full refund guarantee" at bounding box center [354, 314] width 248 height 11
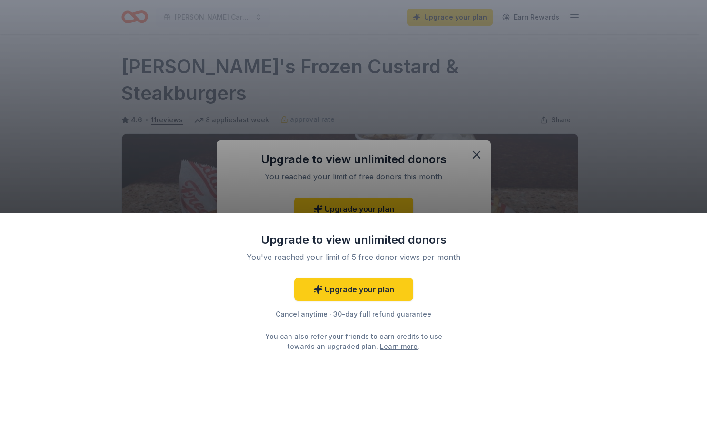
click at [483, 180] on div "Upgrade to view unlimited donors You've reached your limit of 5 free donor view…" at bounding box center [353, 213] width 707 height 426
click at [401, 286] on link "Upgrade your plan" at bounding box center [353, 289] width 119 height 23
